Goal: Task Accomplishment & Management: Manage account settings

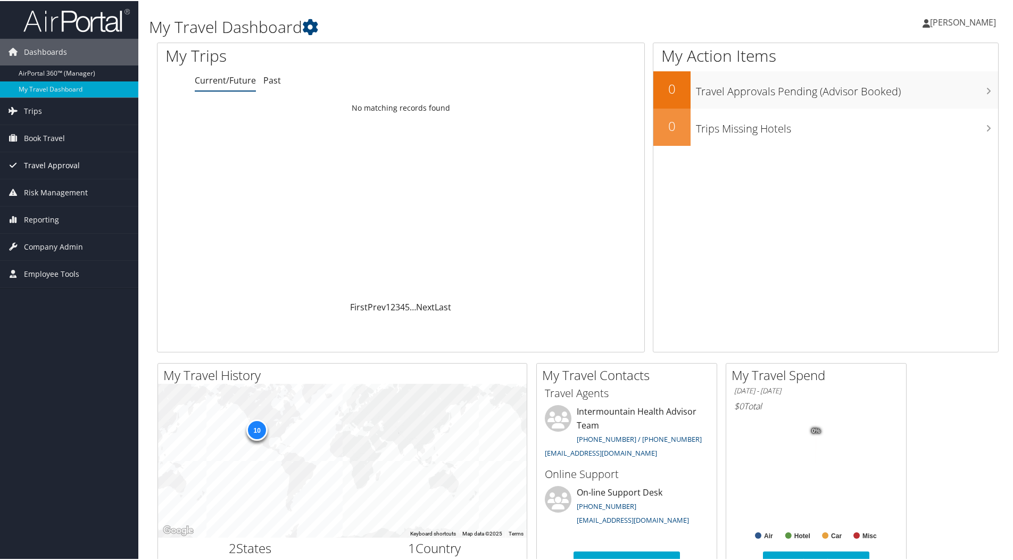
click at [44, 163] on span "Travel Approval" at bounding box center [52, 164] width 56 height 27
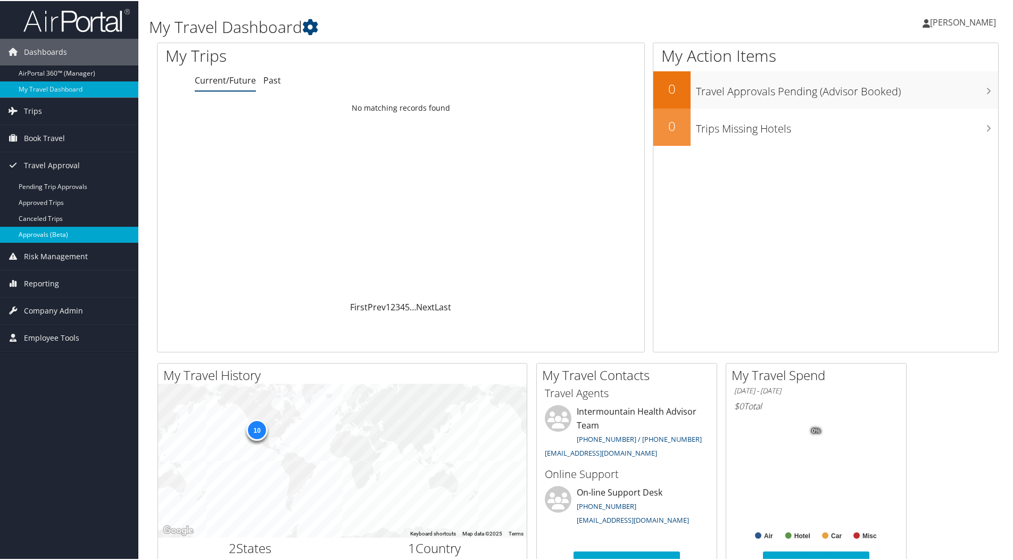
click at [47, 228] on link "Approvals (Beta)" at bounding box center [69, 234] width 138 height 16
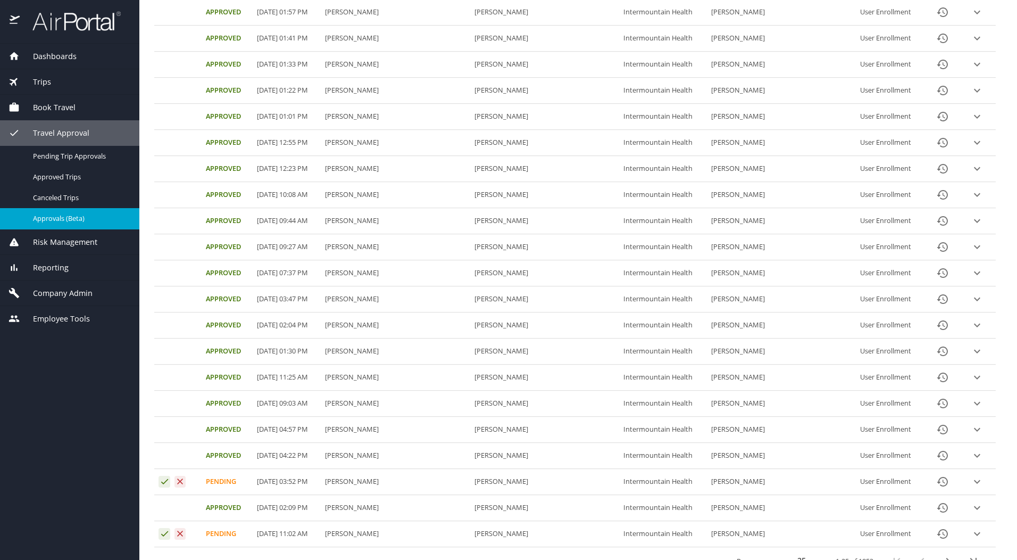
scroll to position [307, 0]
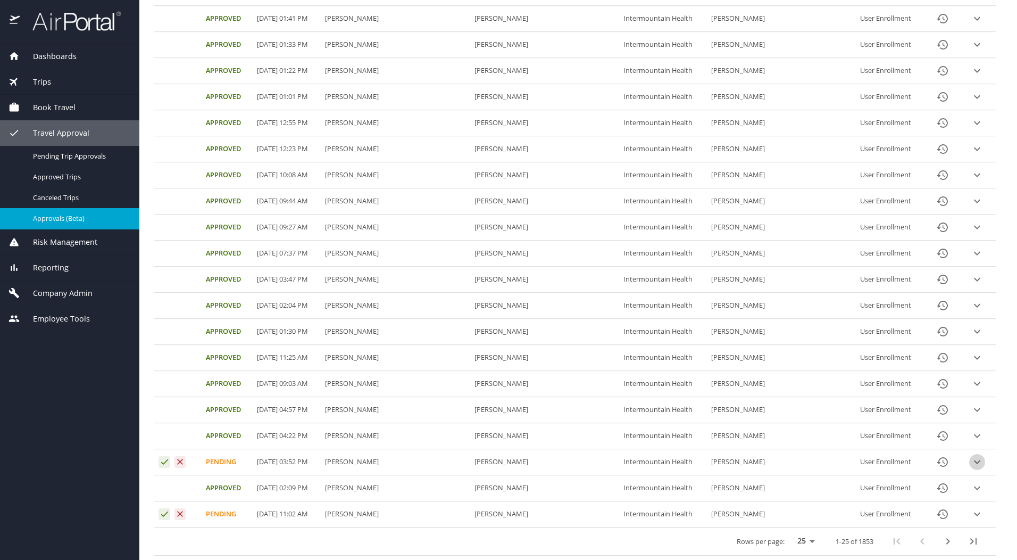
click at [971, 461] on icon "expand row" at bounding box center [977, 461] width 13 height 13
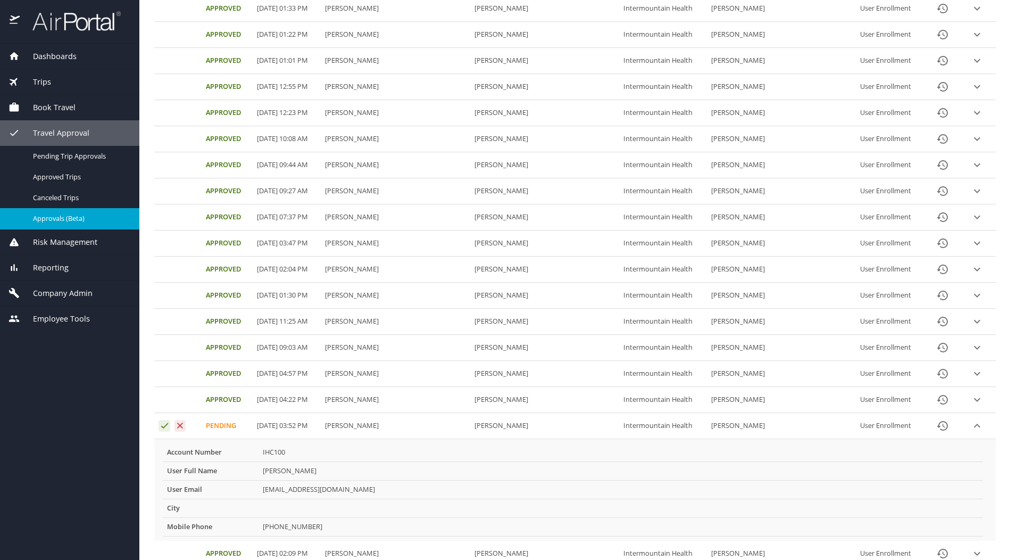
scroll to position [360, 0]
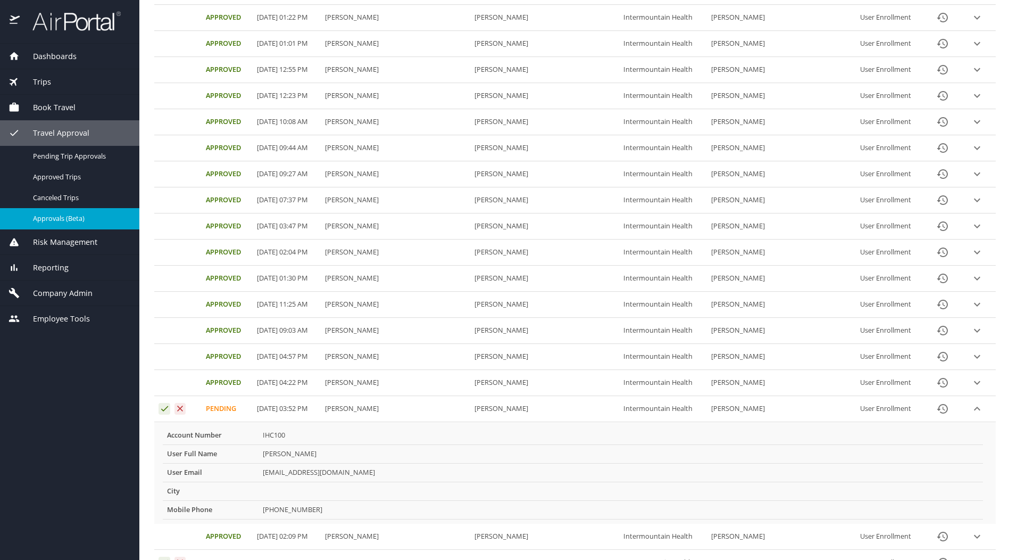
click at [334, 458] on td "Andrea Towles" at bounding box center [621, 453] width 725 height 19
drag, startPoint x: 327, startPoint y: 457, endPoint x: 264, endPoint y: 456, distance: 62.8
click at [264, 456] on td "Andrea Towles" at bounding box center [621, 453] width 725 height 19
copy td "Andrea Towles"
click at [184, 411] on icon "Approval table" at bounding box center [180, 408] width 10 height 10
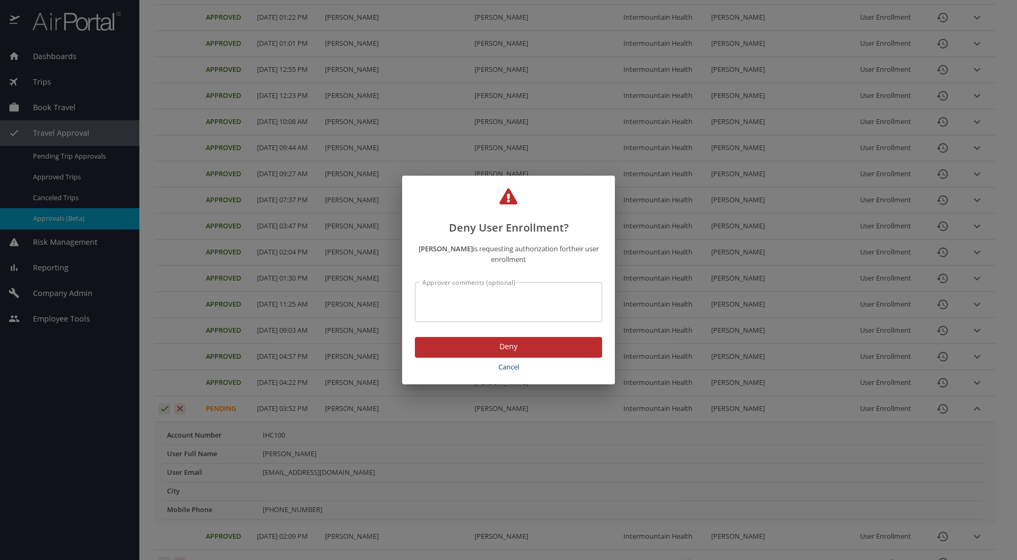
click at [484, 300] on textarea "Approver comments (optional)" at bounding box center [508, 302] width 172 height 20
type textarea "incorrect email address"
click at [508, 342] on span "Deny" at bounding box center [509, 346] width 170 height 13
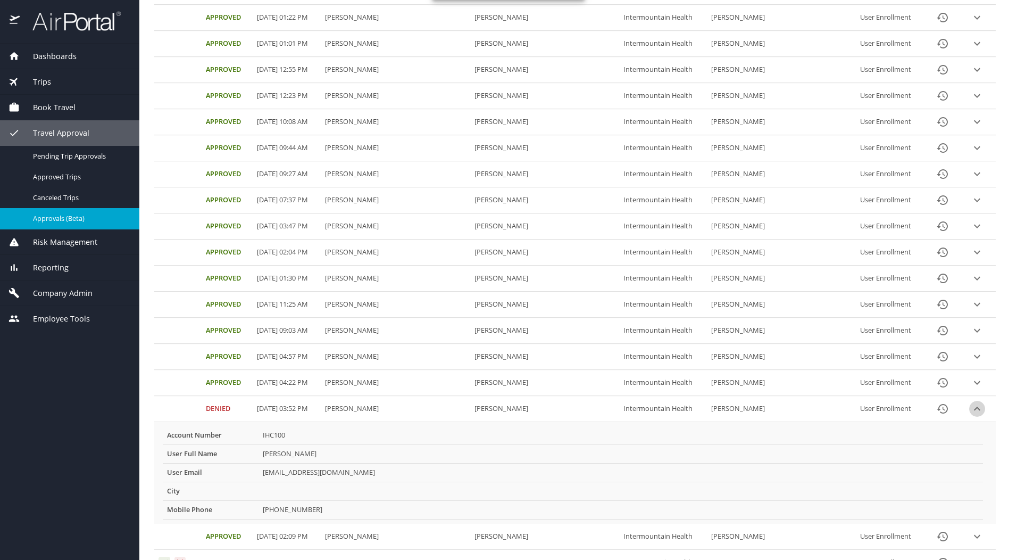
click at [971, 408] on icon "expand row" at bounding box center [977, 408] width 13 height 13
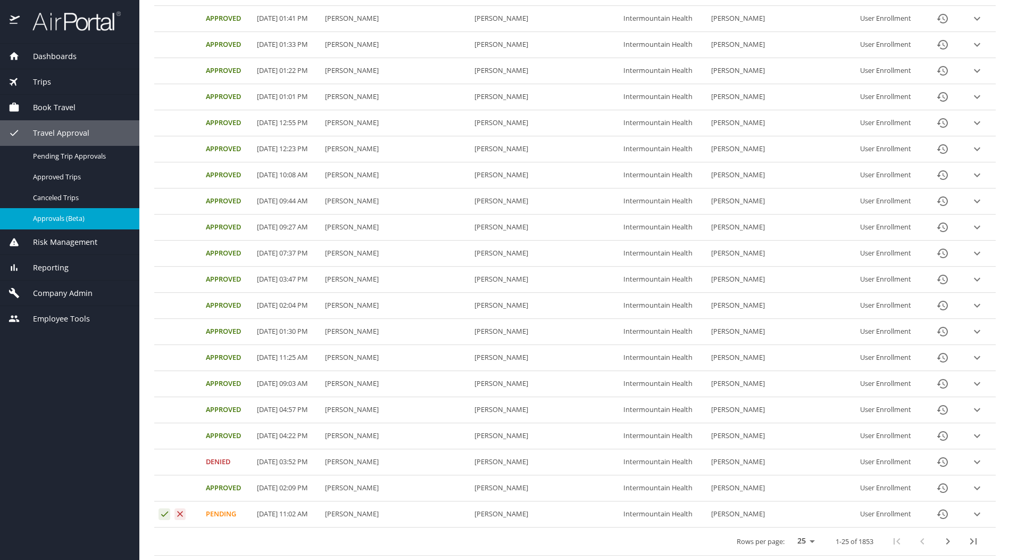
scroll to position [307, 0]
click at [971, 516] on icon "expand row" at bounding box center [977, 514] width 13 height 13
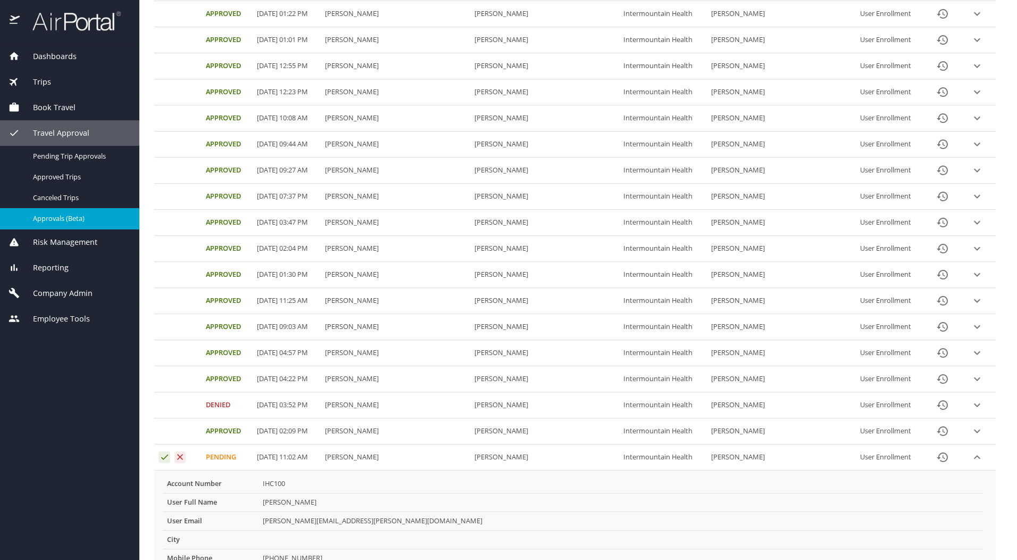
scroll to position [409, 0]
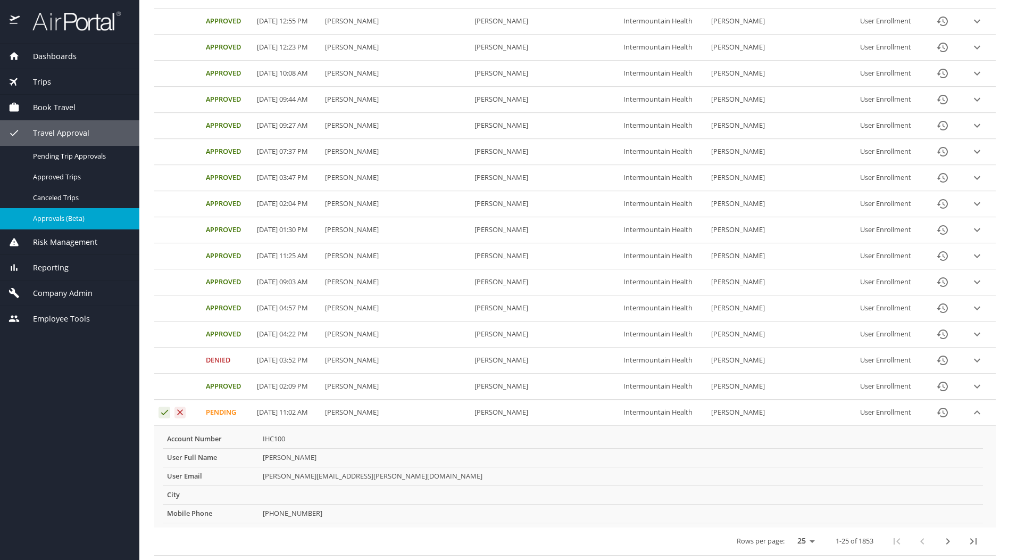
click at [303, 461] on td "[PERSON_NAME]" at bounding box center [621, 457] width 725 height 19
drag, startPoint x: 307, startPoint y: 458, endPoint x: 266, endPoint y: 461, distance: 41.6
click at [266, 461] on td "[PERSON_NAME]" at bounding box center [621, 457] width 725 height 19
copy td "[PERSON_NAME]"
click at [183, 412] on icon "Approval table" at bounding box center [180, 412] width 10 height 10
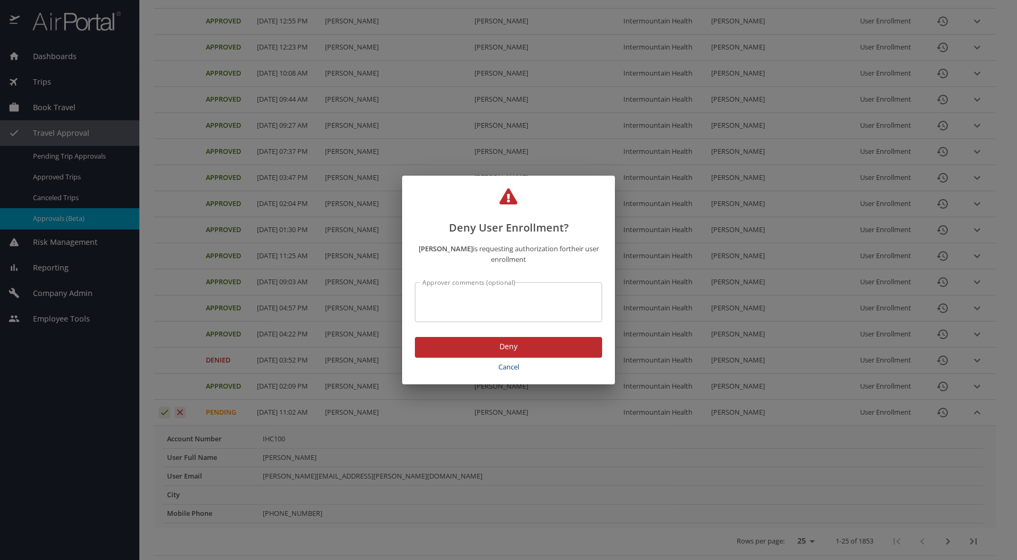
click at [530, 305] on textarea "Approver comments (optional)" at bounding box center [508, 302] width 172 height 20
type textarea "incorrect email address"
click at [510, 347] on span "Deny" at bounding box center [509, 346] width 170 height 13
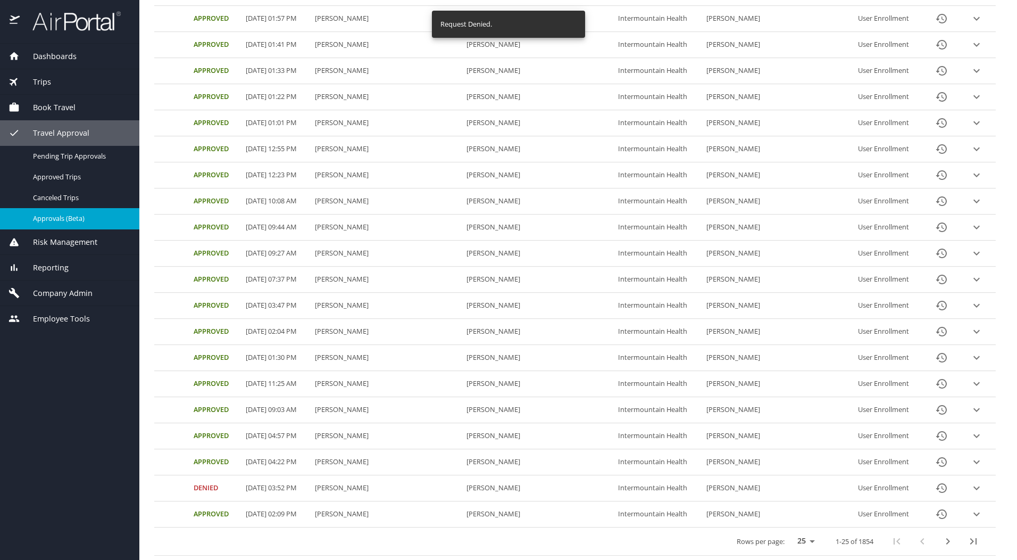
scroll to position [307, 0]
click at [942, 538] on icon "next page" at bounding box center [948, 541] width 13 height 13
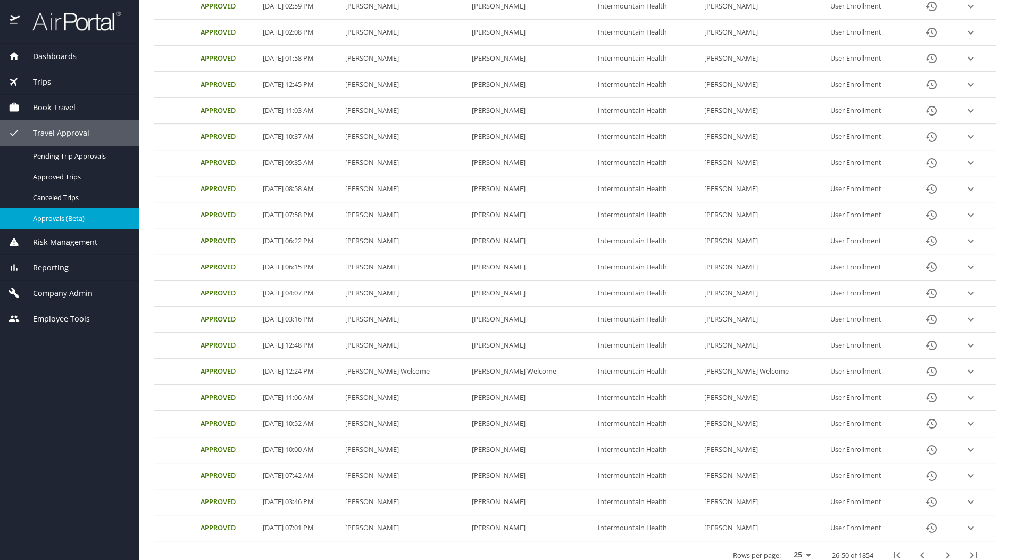
scroll to position [294, 0]
click at [942, 552] on icon "next page" at bounding box center [948, 554] width 13 height 13
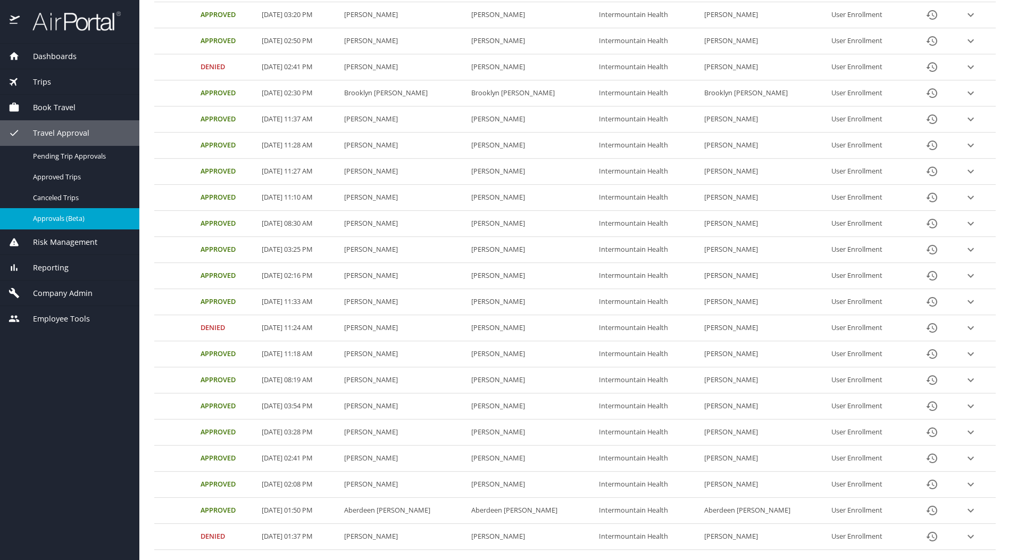
scroll to position [307, 0]
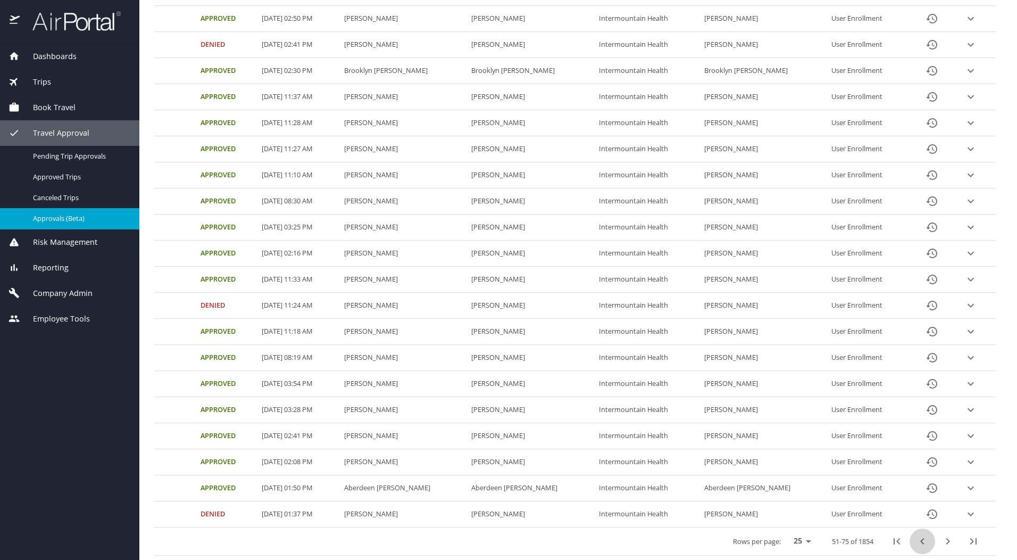
click at [916, 536] on icon "previous page" at bounding box center [922, 541] width 13 height 13
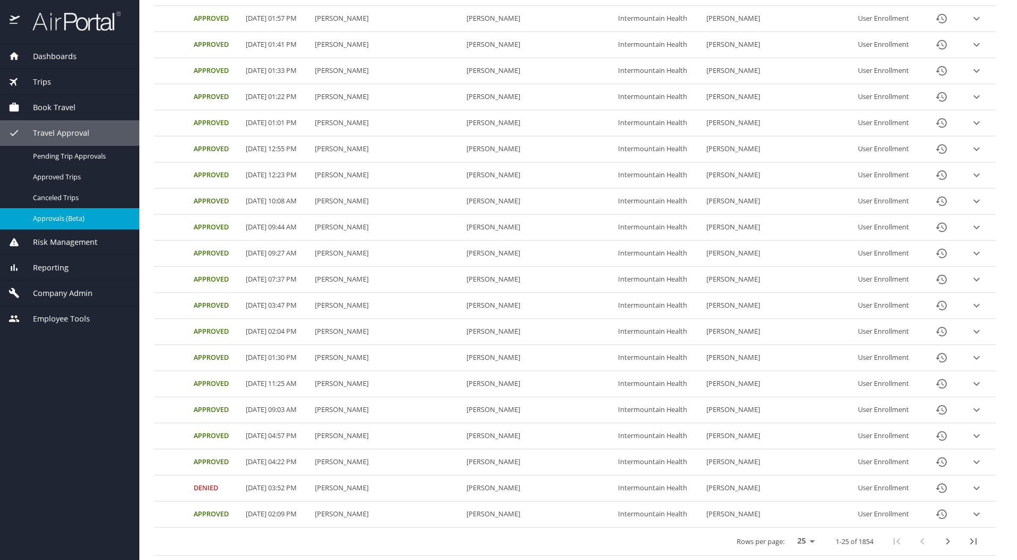
click at [942, 542] on icon "next page" at bounding box center [948, 541] width 13 height 13
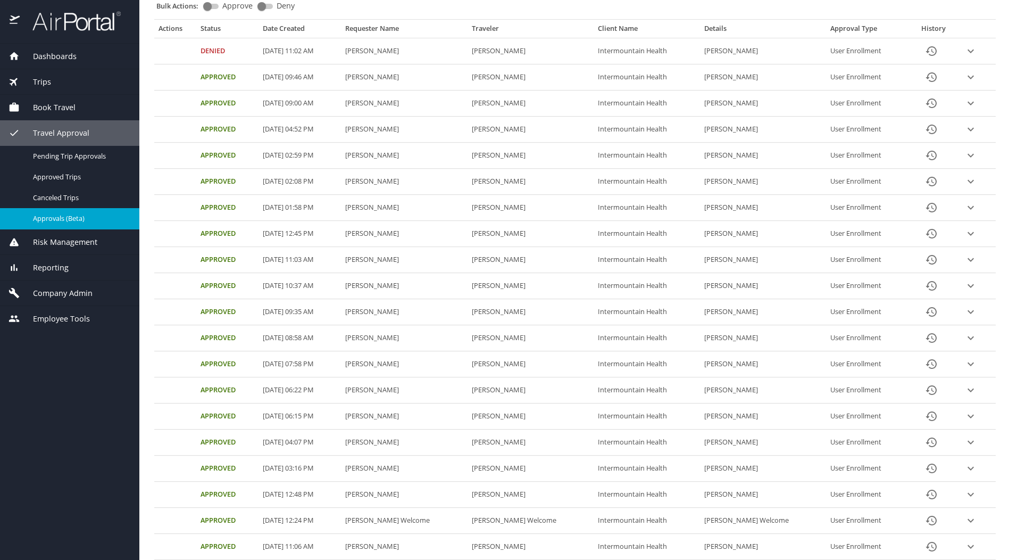
scroll to position [0, 0]
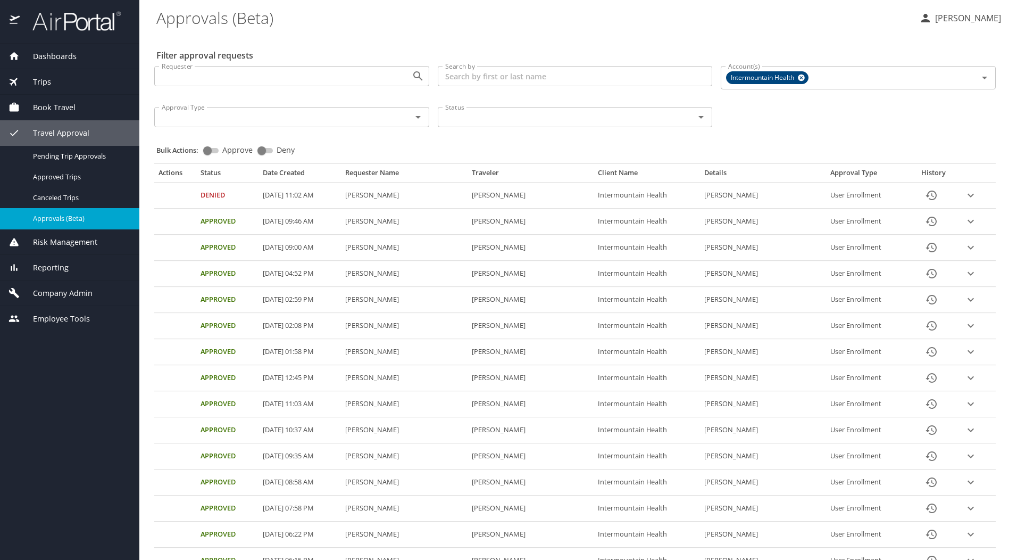
click at [965, 194] on icon "expand row" at bounding box center [971, 195] width 13 height 13
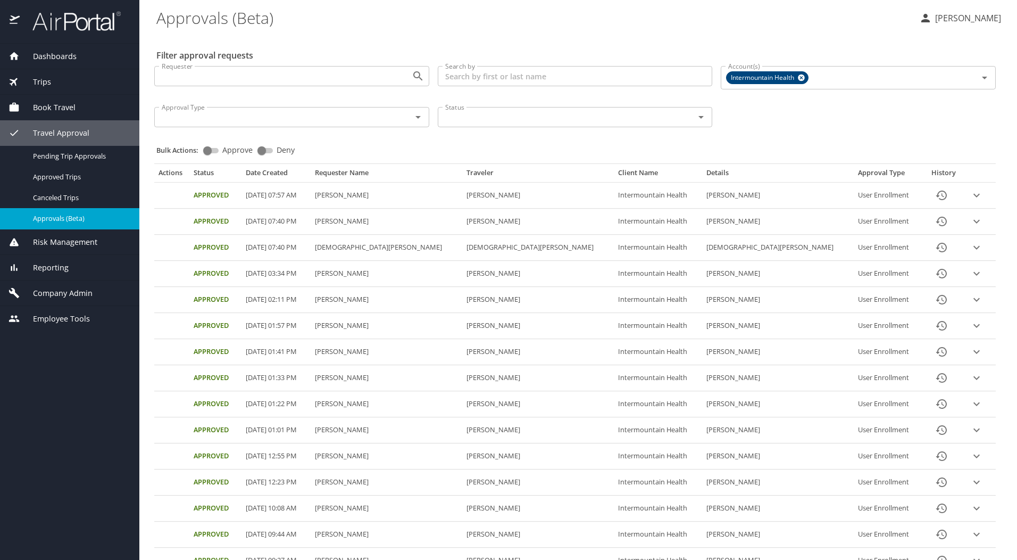
click at [57, 292] on span "Company Admin" at bounding box center [56, 293] width 73 height 12
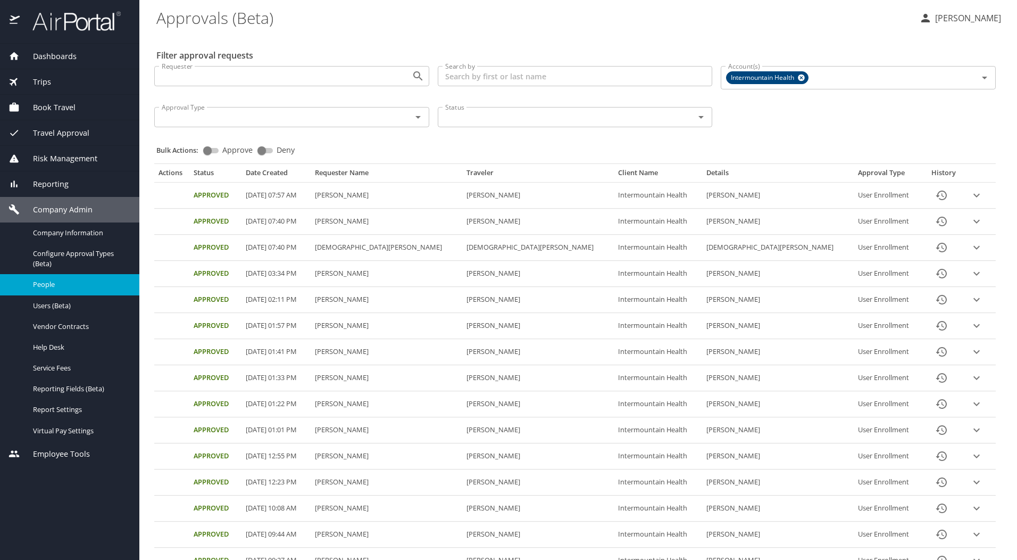
click at [57, 286] on span "People" at bounding box center [80, 284] width 94 height 10
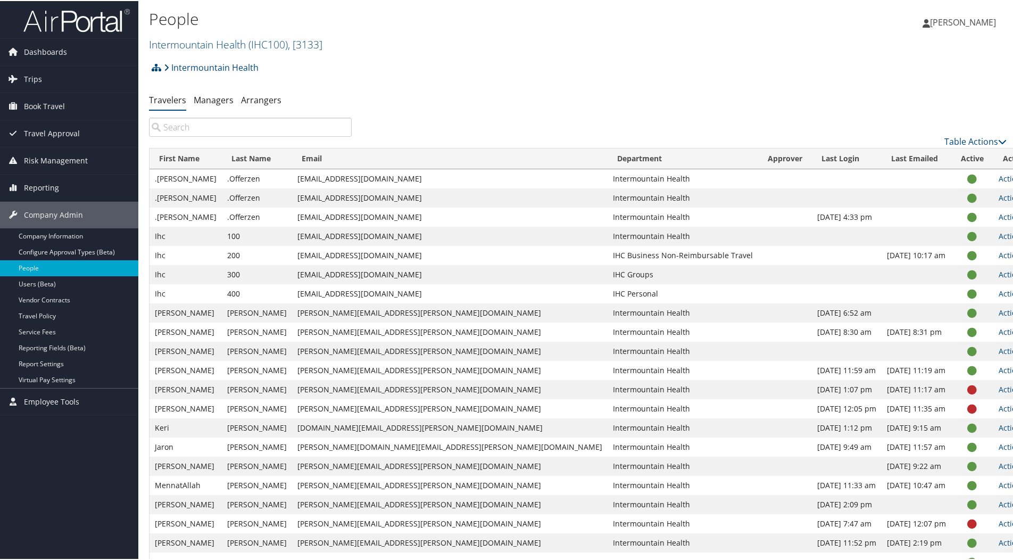
click at [222, 127] on input "search" at bounding box center [250, 126] width 203 height 19
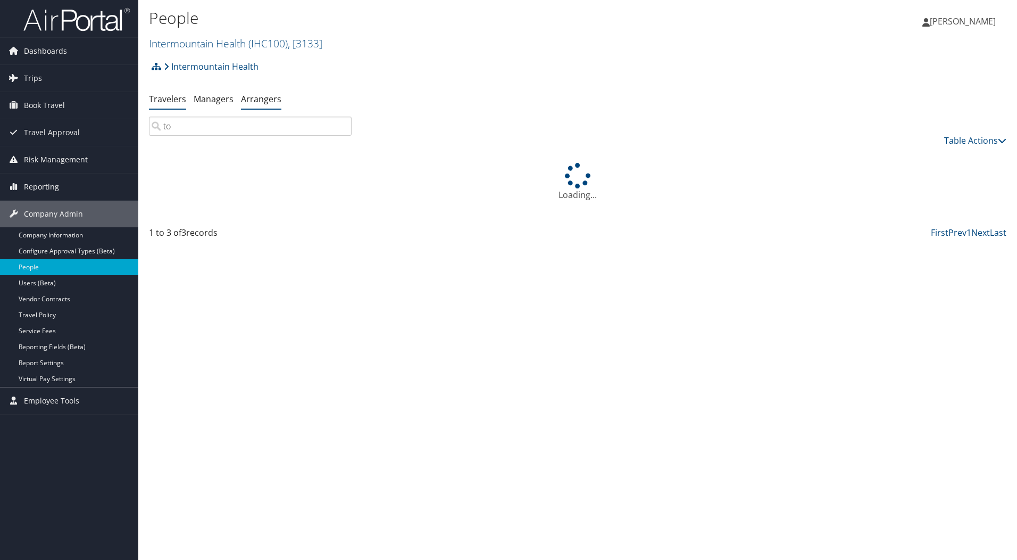
type input "t"
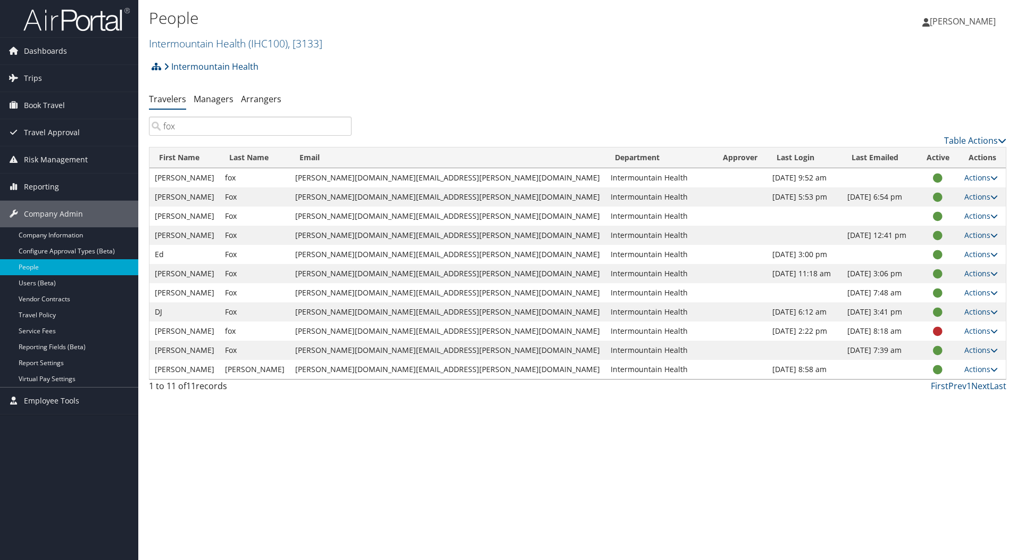
type input "fox"
click at [253, 39] on span "( IHC100 )" at bounding box center [267, 43] width 39 height 14
click at [198, 105] on link "Peaks Intermountain Denver (SCL Health), [10799]" at bounding box center [220, 113] width 140 height 28
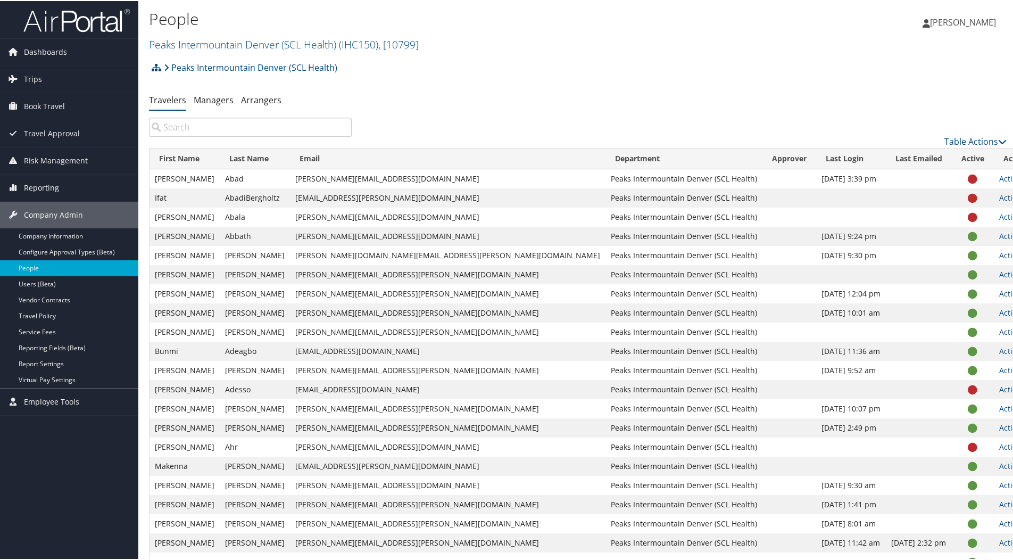
click at [198, 125] on input "search" at bounding box center [250, 126] width 203 height 19
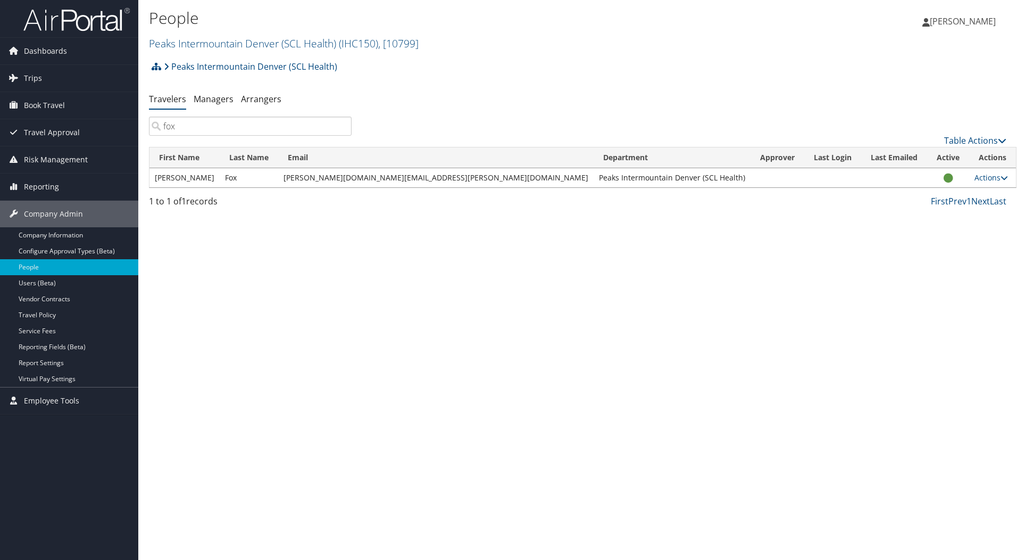
type input "fox"
click at [56, 130] on span "Travel Approval" at bounding box center [52, 132] width 56 height 27
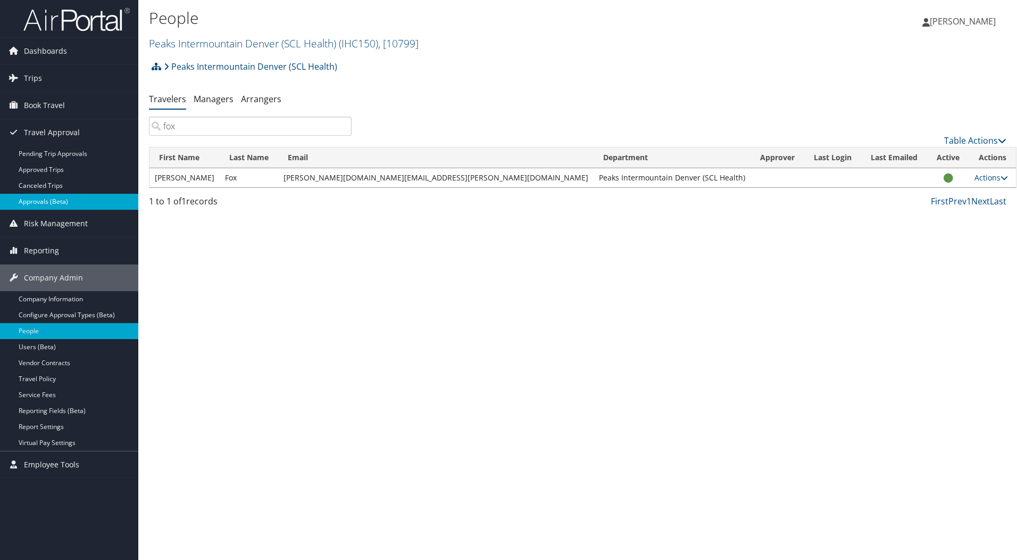
click at [46, 197] on link "Approvals (Beta)" at bounding box center [69, 202] width 138 height 16
